Goal: Find contact information: Find contact information

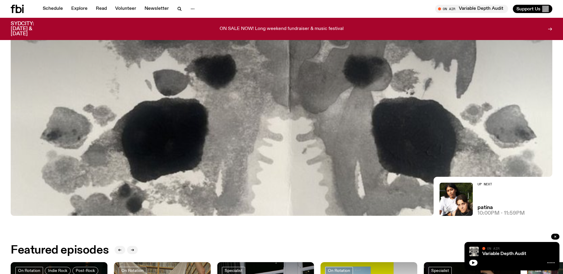
scroll to position [114, 0]
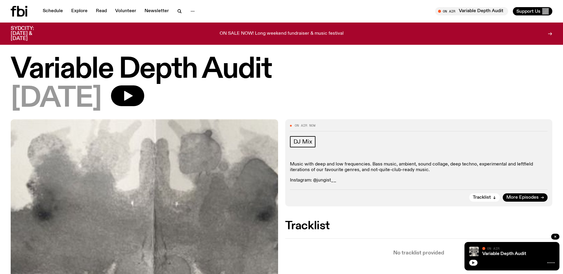
click at [475, 263] on icon "button" at bounding box center [473, 263] width 4 height 4
